Goal: Information Seeking & Learning: Learn about a topic

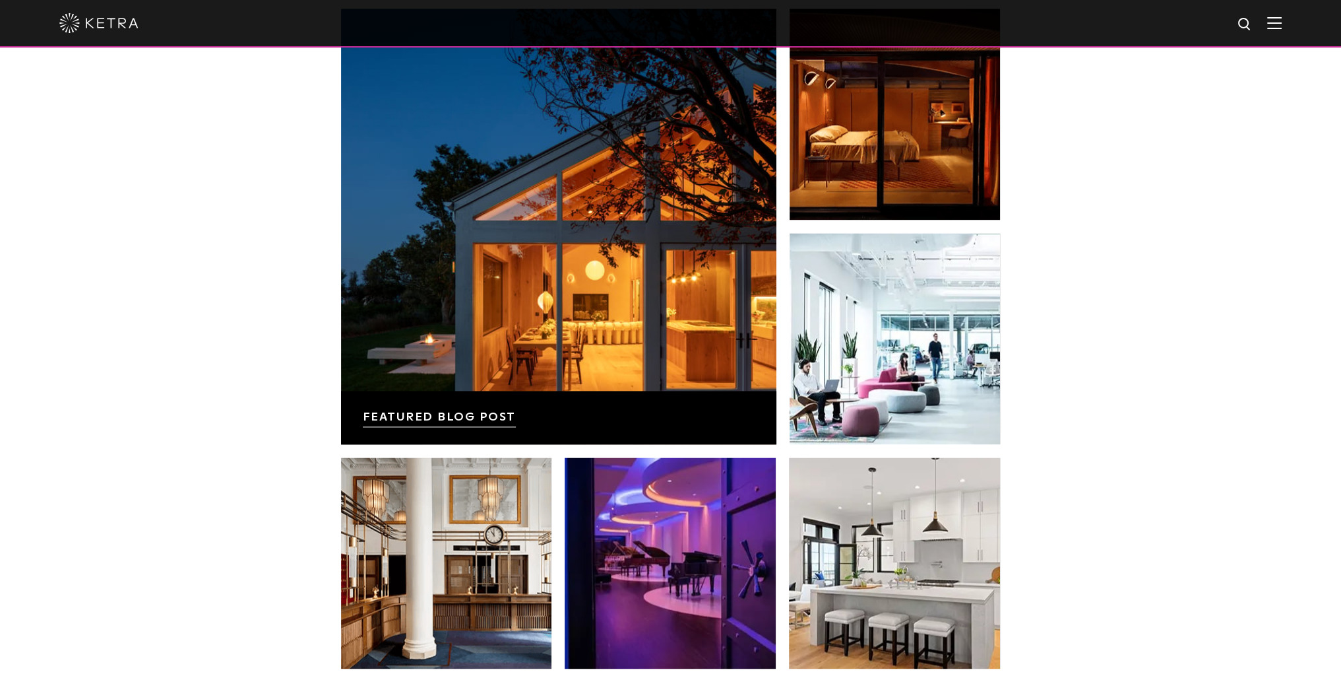
scroll to position [2374, 0]
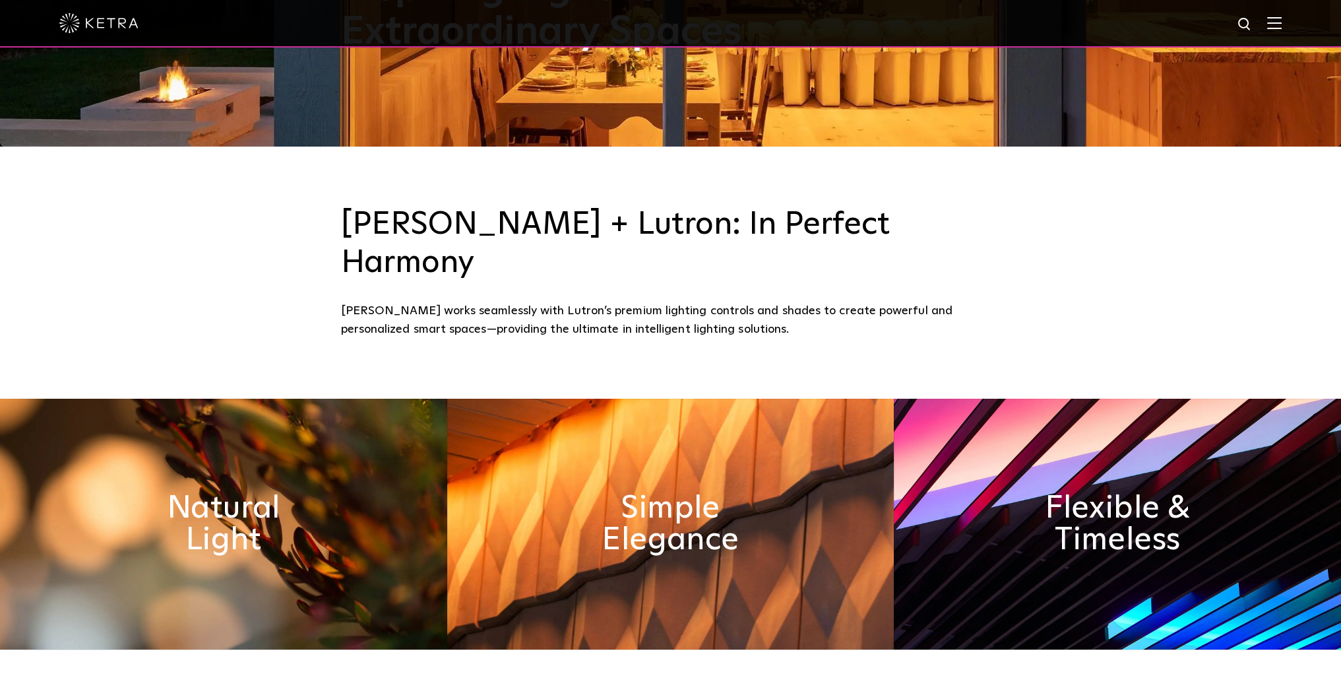
drag, startPoint x: 1343, startPoint y: 96, endPoint x: 1207, endPoint y: 162, distance: 151.4
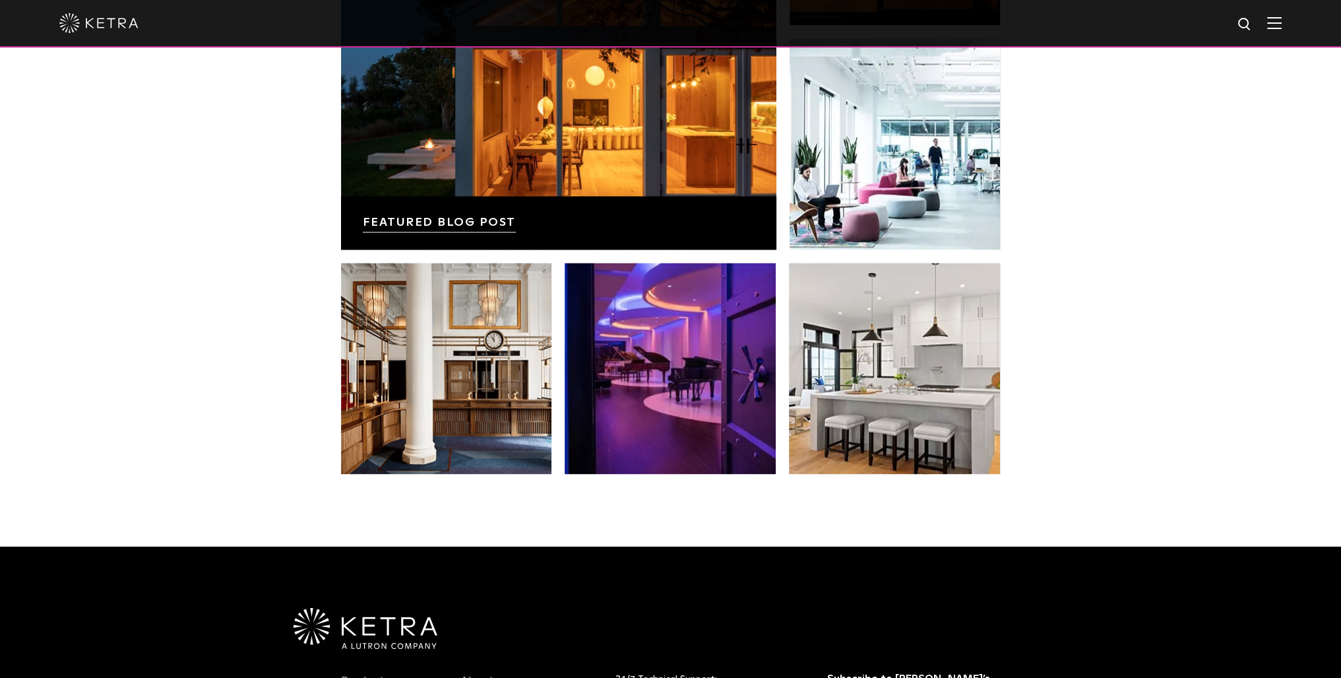
scroll to position [2750, 0]
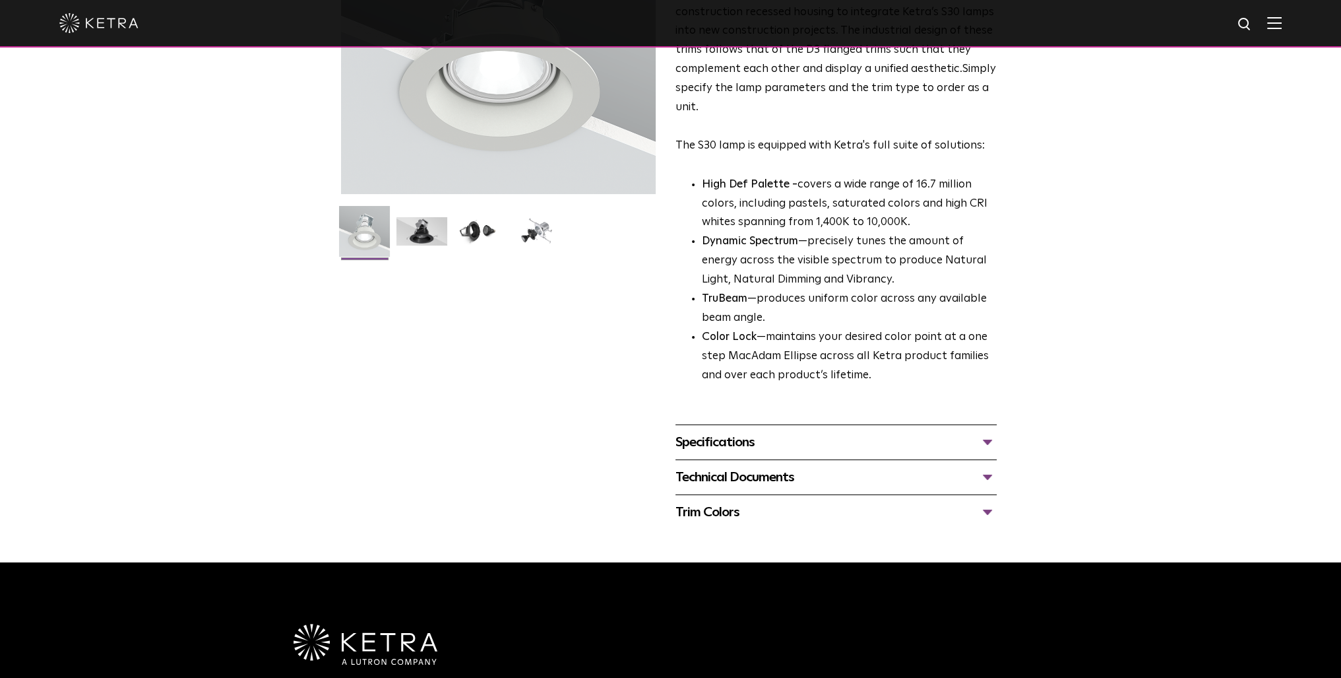
scroll to position [215, 0]
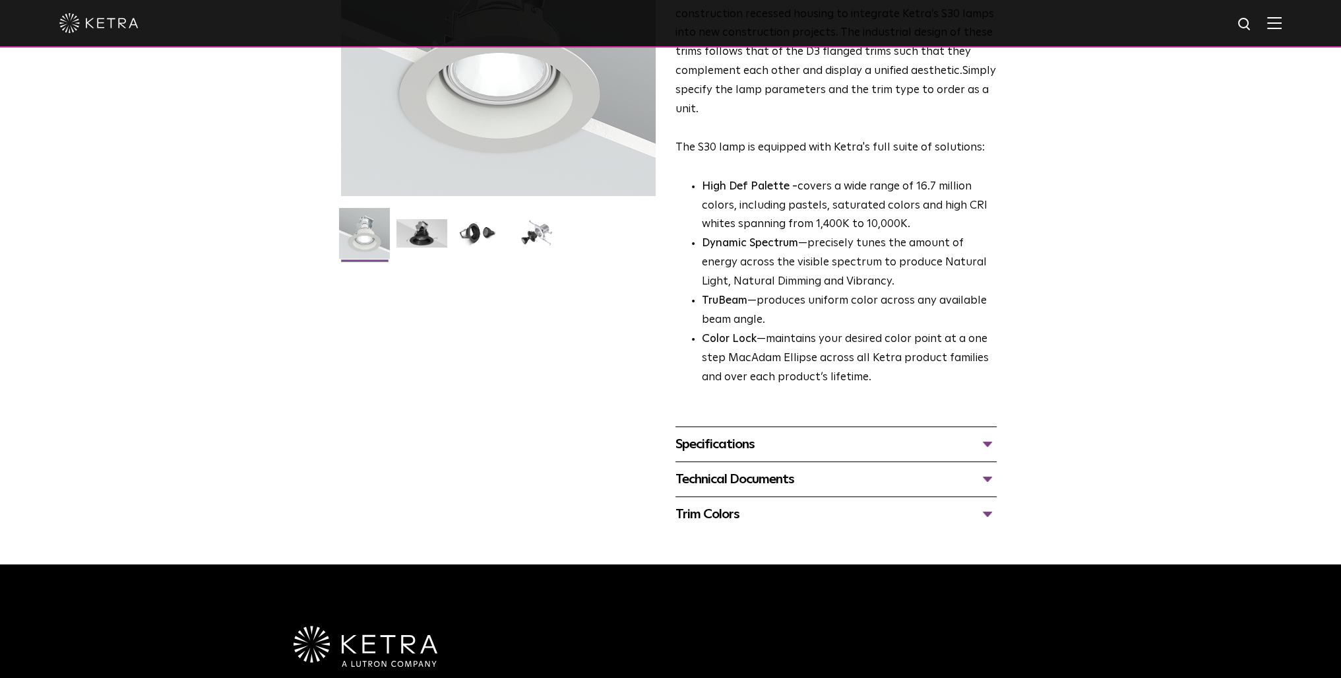
click at [985, 441] on div "Specifications" at bounding box center [836, 443] width 321 height 21
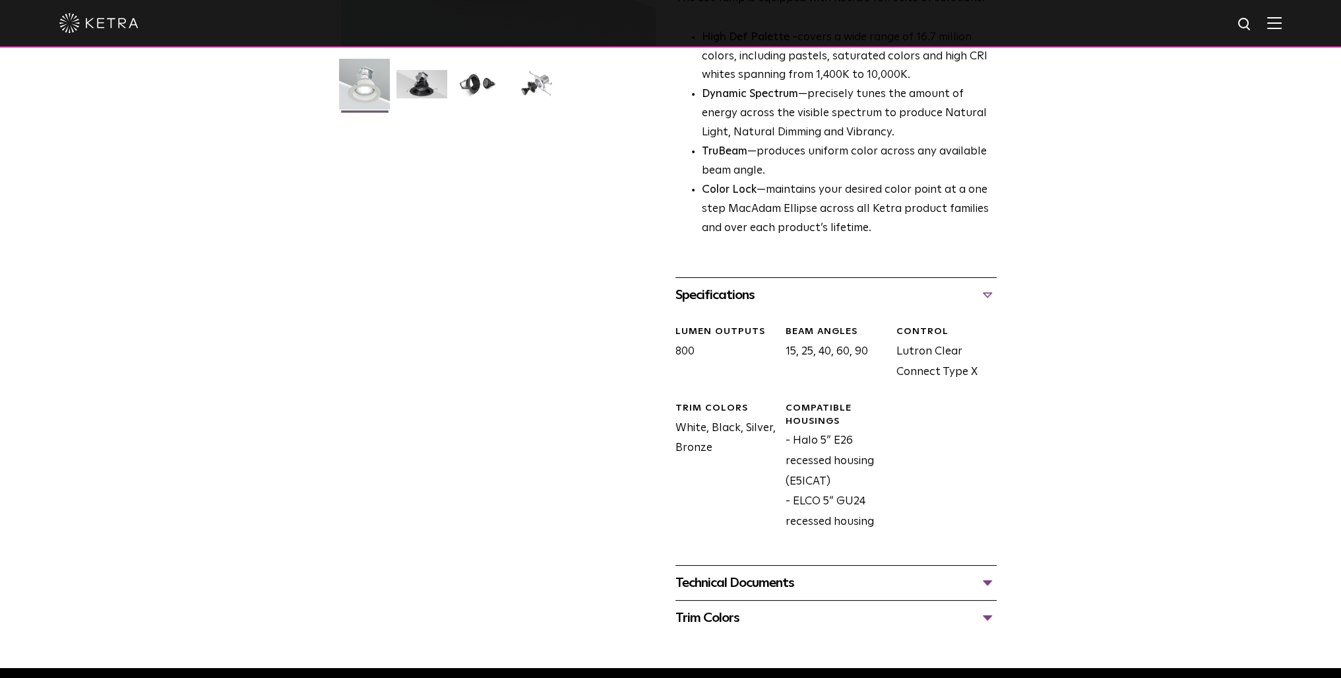
scroll to position [363, 0]
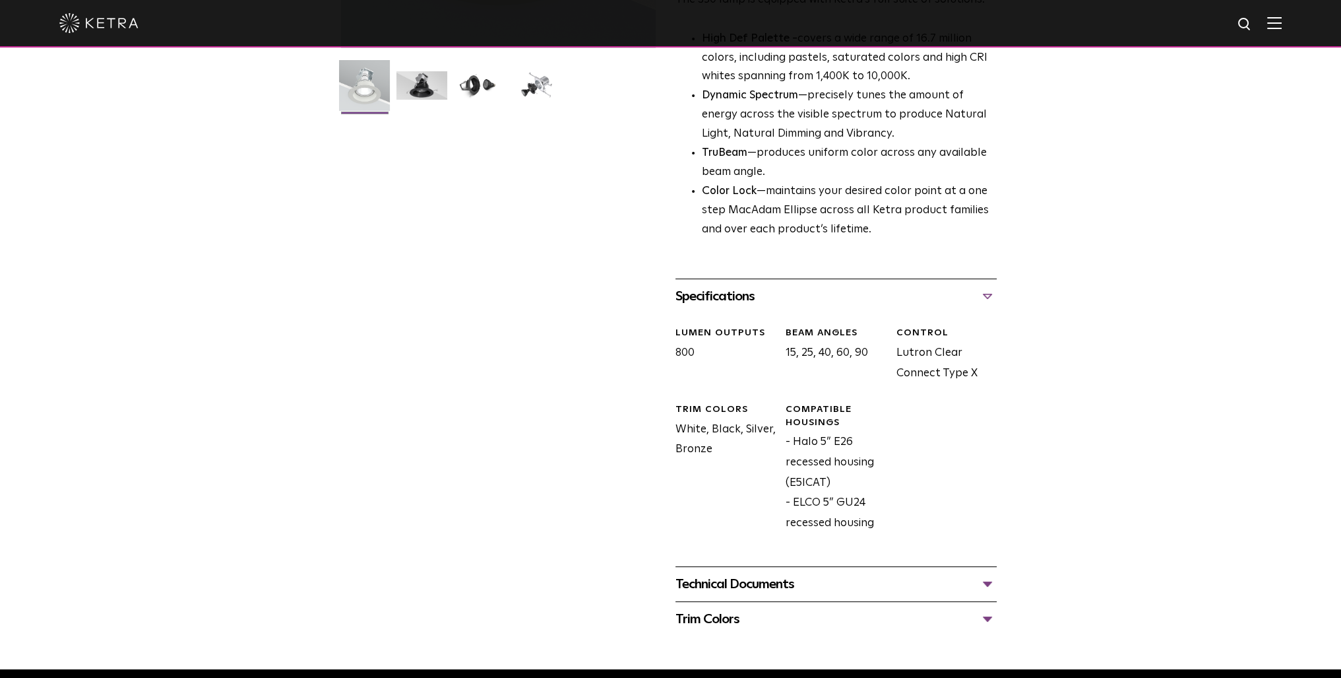
click at [747, 623] on div "Trim Colors" at bounding box center [836, 618] width 321 height 21
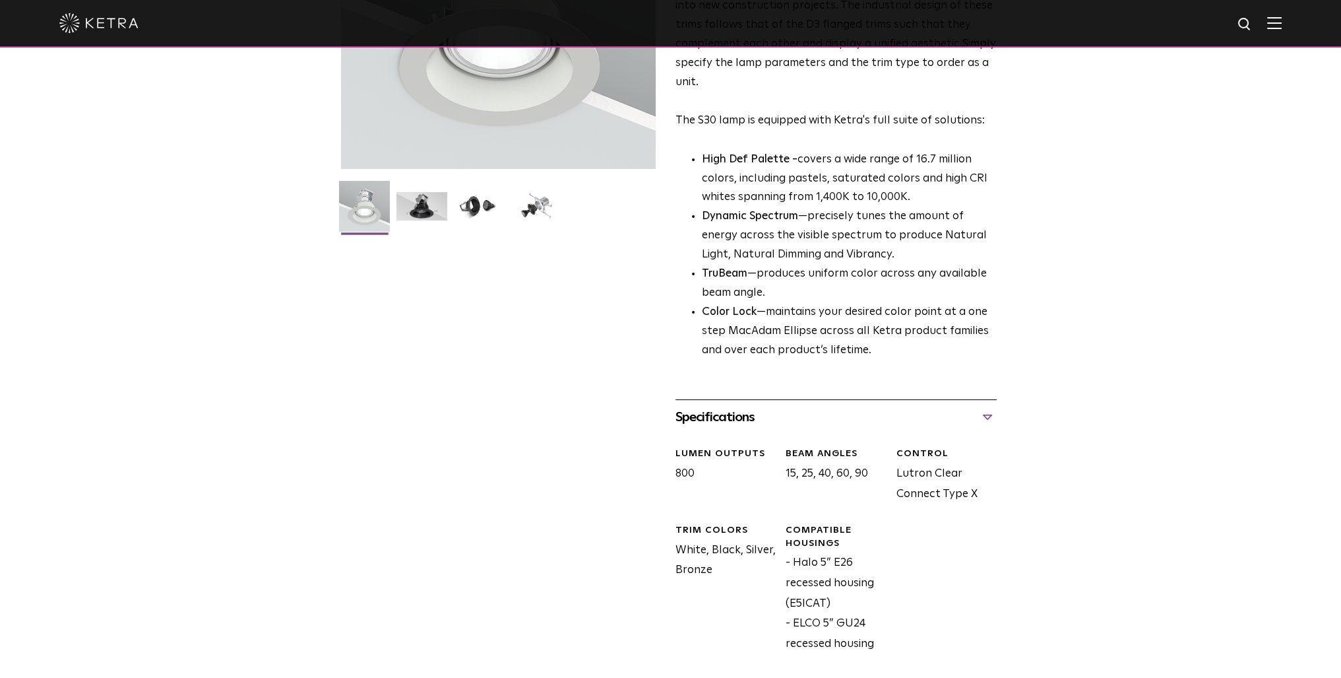
scroll to position [0, 0]
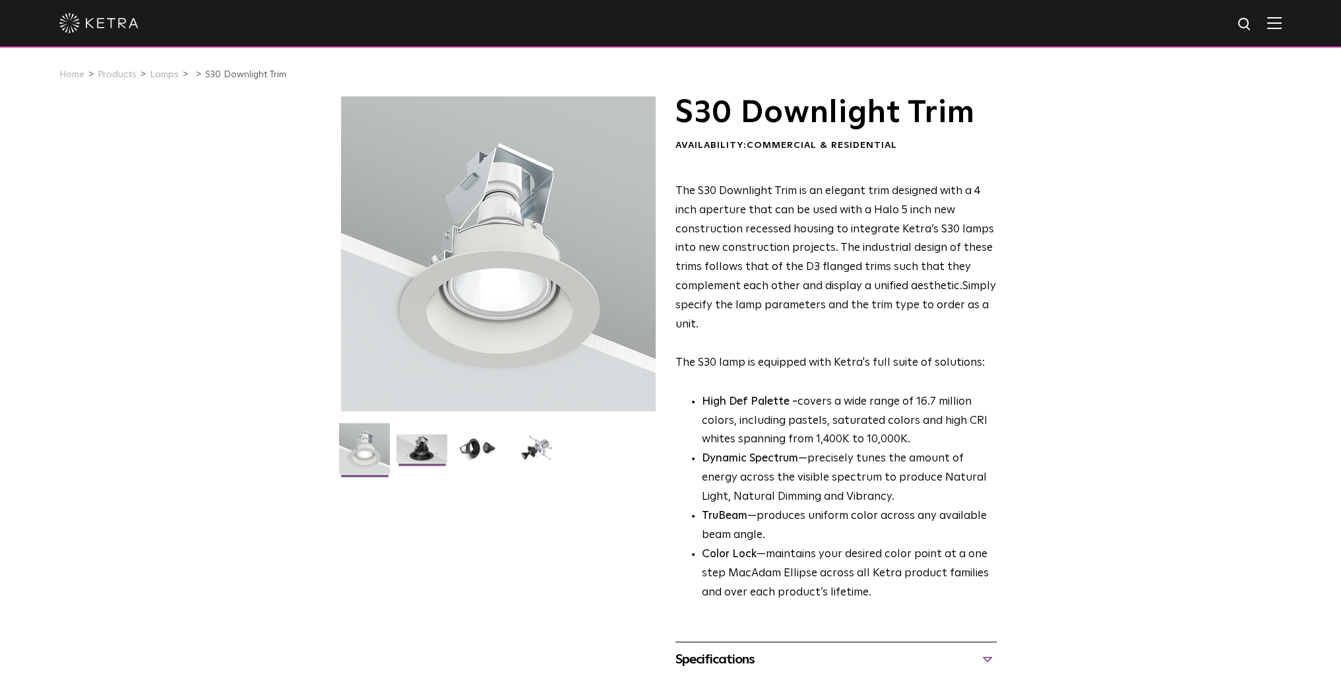
click at [430, 451] on img at bounding box center [421, 453] width 51 height 38
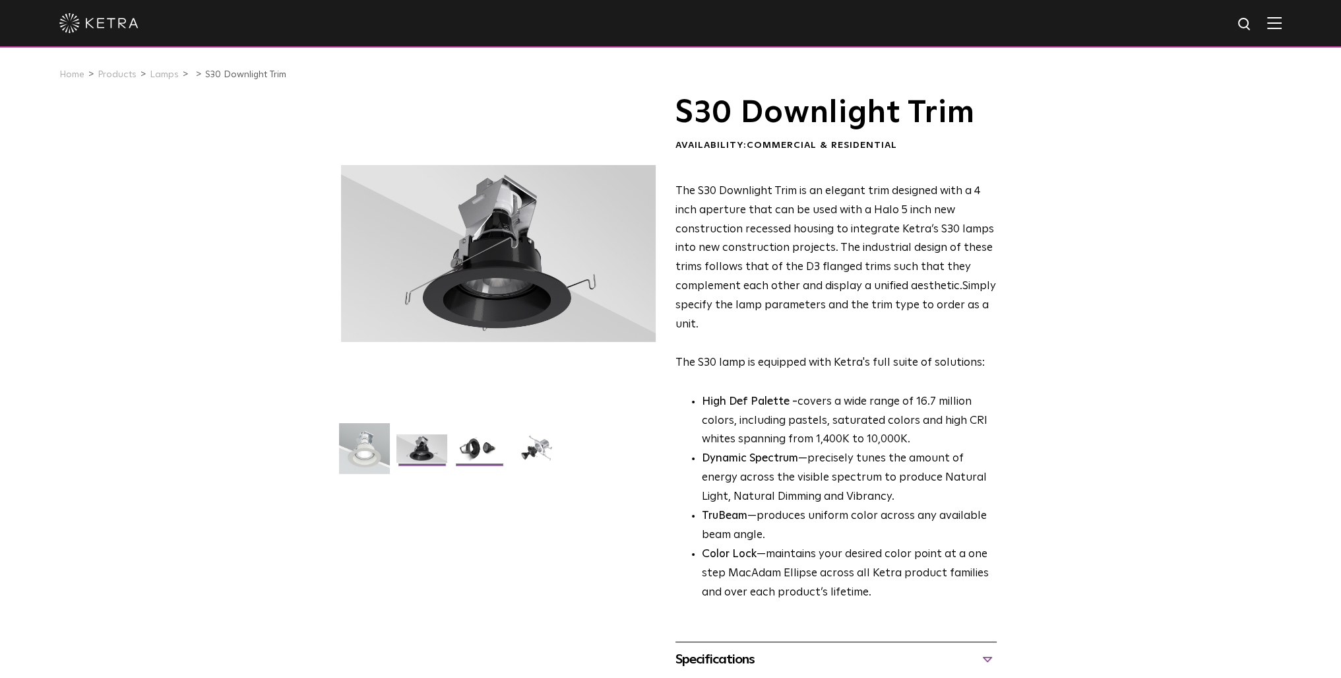
click at [493, 455] on img at bounding box center [479, 453] width 51 height 38
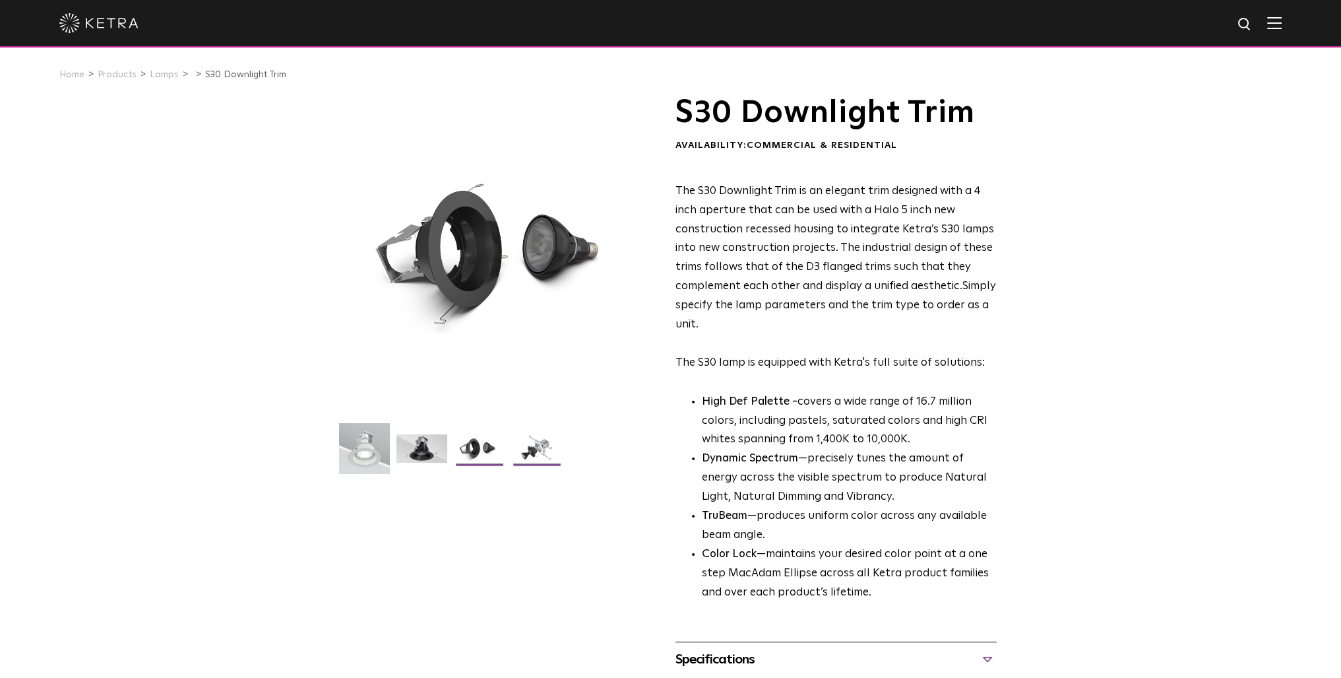
click at [516, 451] on img at bounding box center [536, 453] width 51 height 38
